Goal: Task Accomplishment & Management: Use online tool/utility

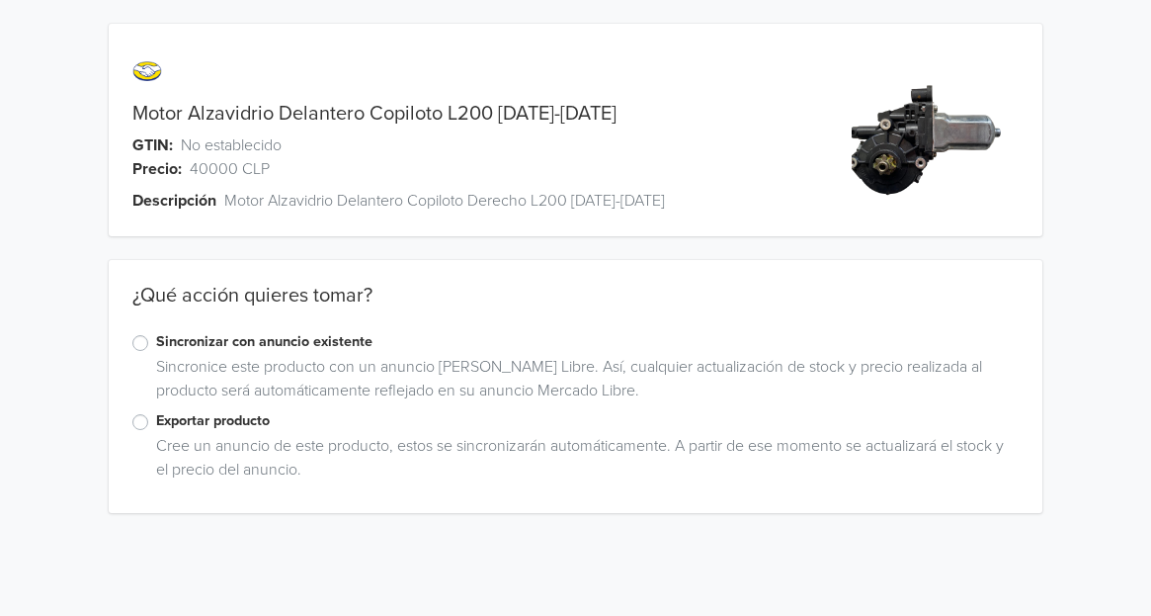
click at [246, 350] on label "Sincronizar con anuncio existente" at bounding box center [588, 342] width 864 height 22
click at [0, 0] on input "Sincronizar con anuncio existente" at bounding box center [0, 0] width 0 height 0
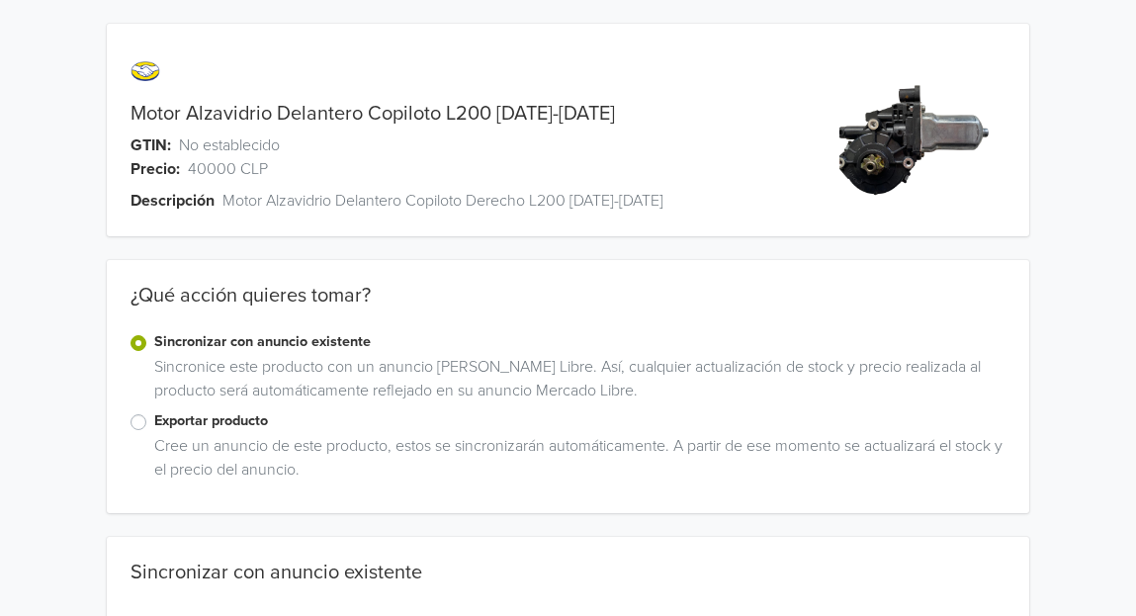
scroll to position [40, 0]
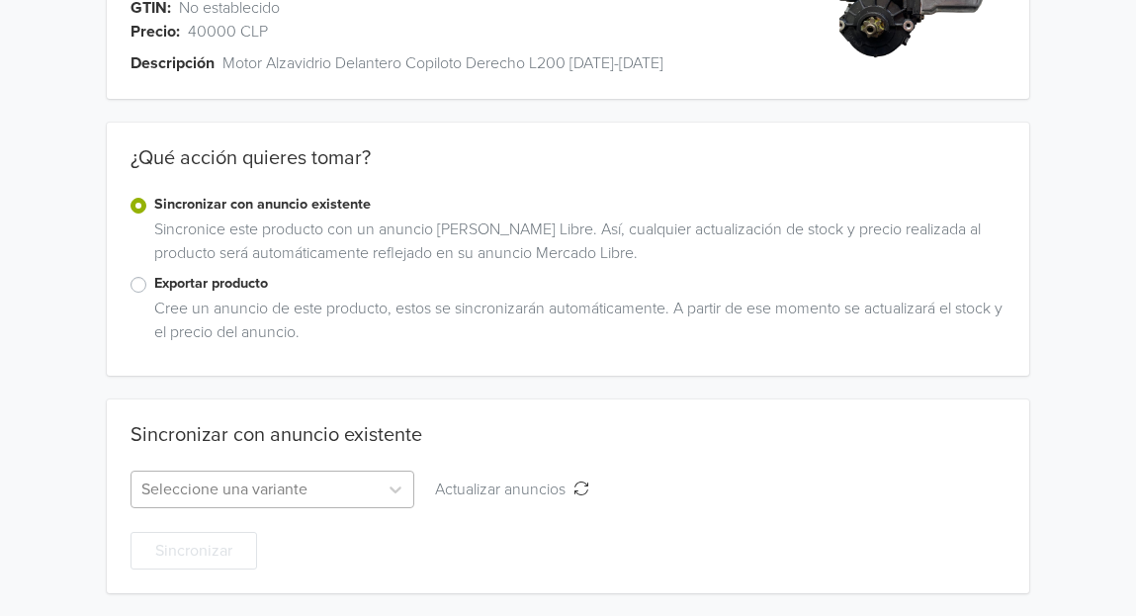
click at [233, 501] on div "Seleccione una variante" at bounding box center [272, 489] width 284 height 38
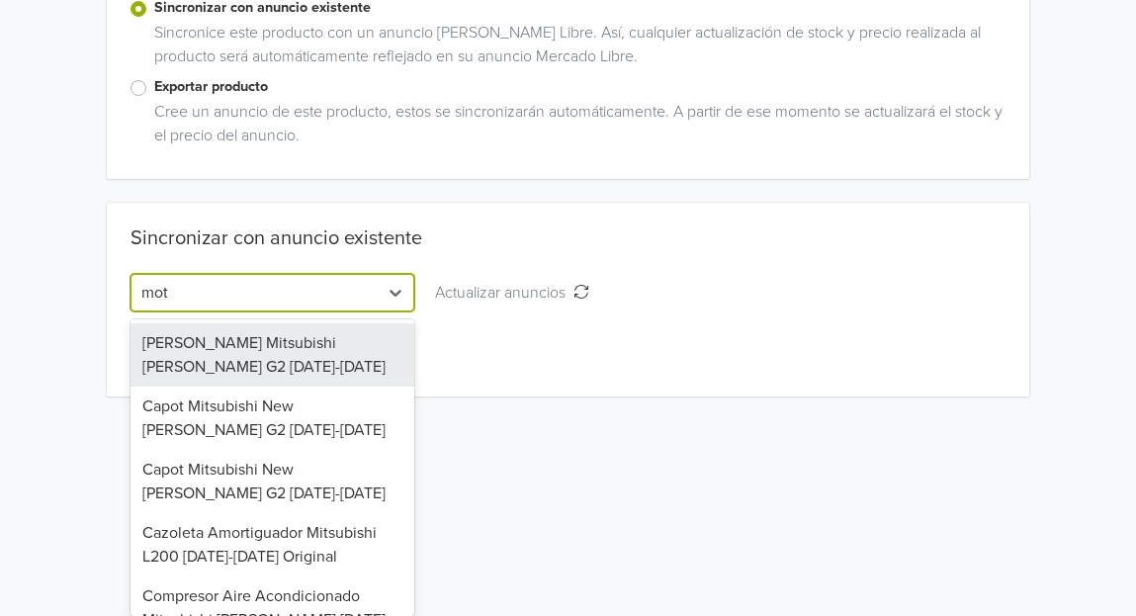
scroll to position [172, 0]
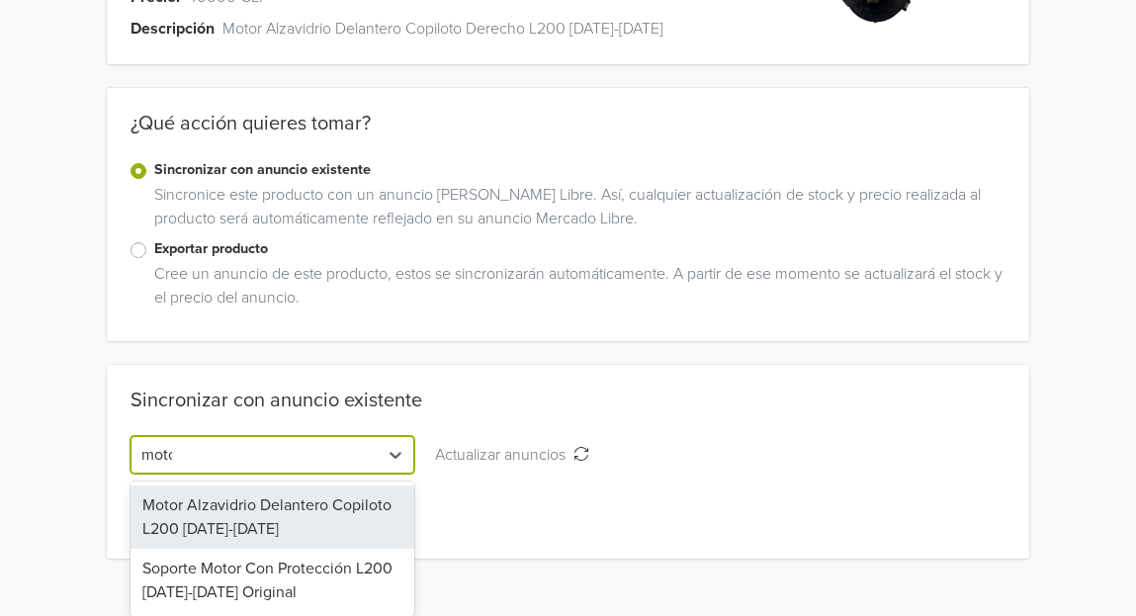
type input "motor"
click at [300, 500] on div "Motor Alzavidrio Delantero Copiloto L200 [DATE]-[DATE]" at bounding box center [272, 516] width 284 height 63
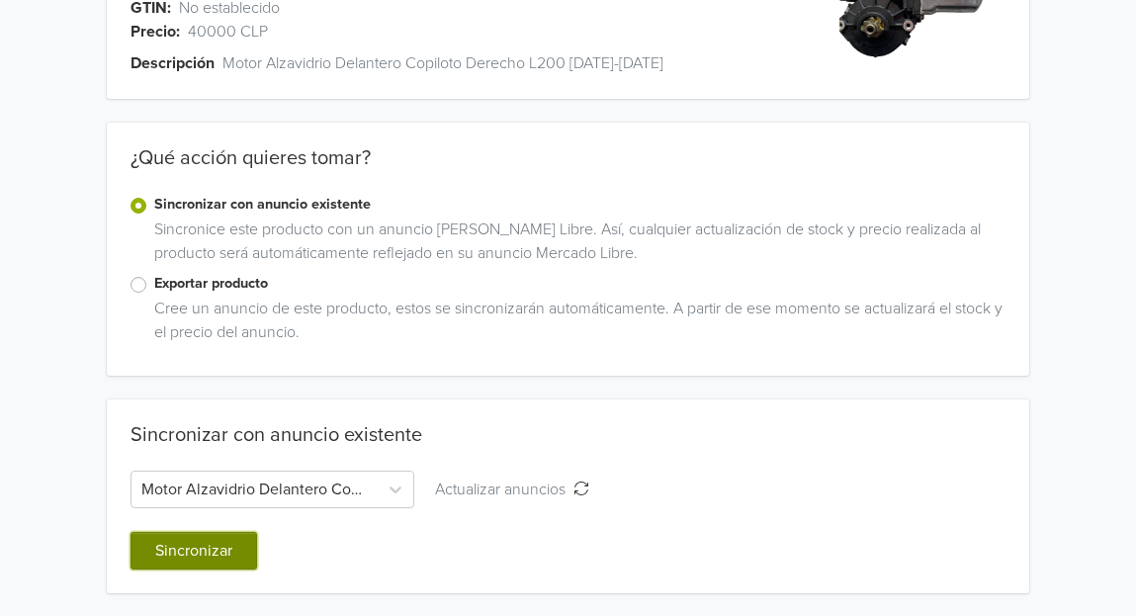
click at [197, 555] on button "Sincronizar" at bounding box center [193, 551] width 127 height 38
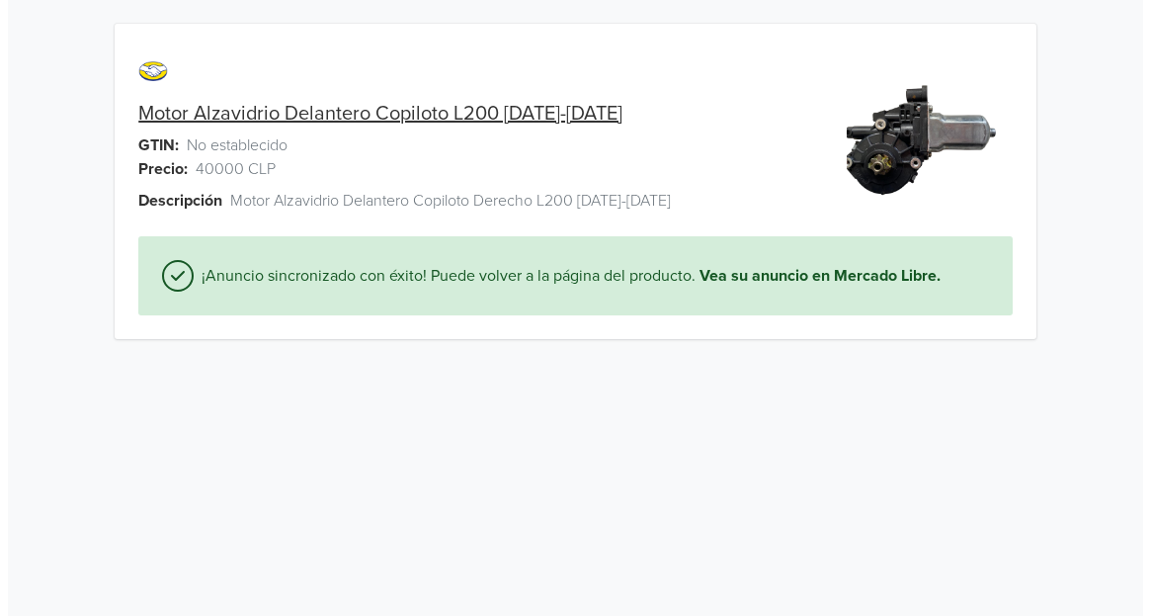
scroll to position [0, 0]
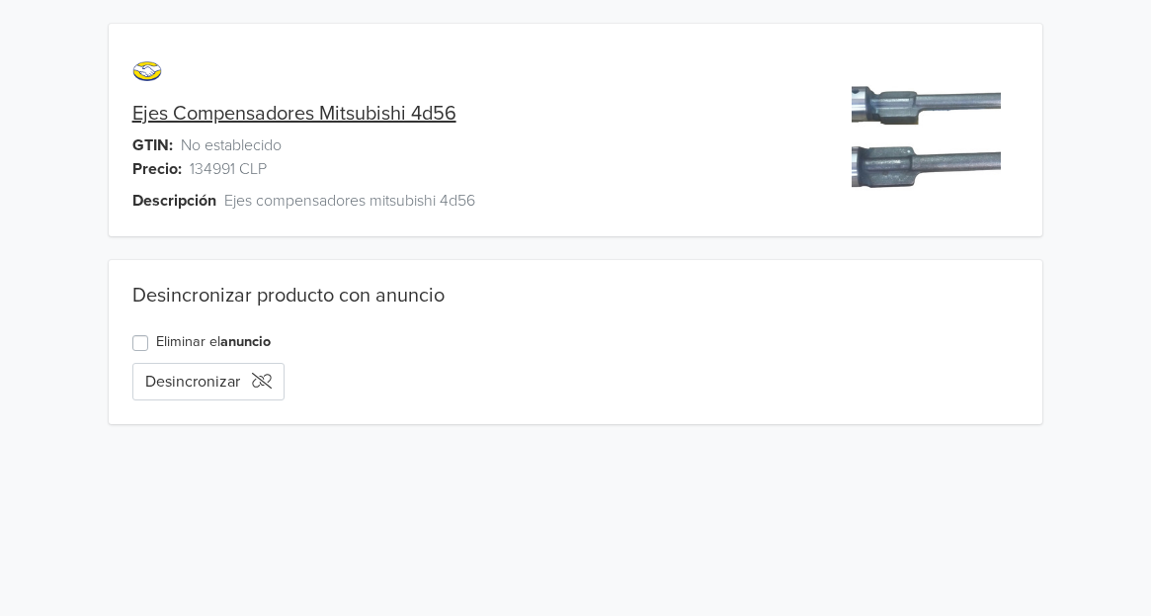
click at [410, 122] on link "Ejes Compensadores Mitsubishi 4d56" at bounding box center [294, 114] width 324 height 24
click at [245, 342] on link "anuncio" at bounding box center [245, 341] width 50 height 17
click at [434, 114] on link "Ejes Compensadores Mitsubishi 4d56" at bounding box center [294, 114] width 324 height 24
